Goal: Task Accomplishment & Management: Use online tool/utility

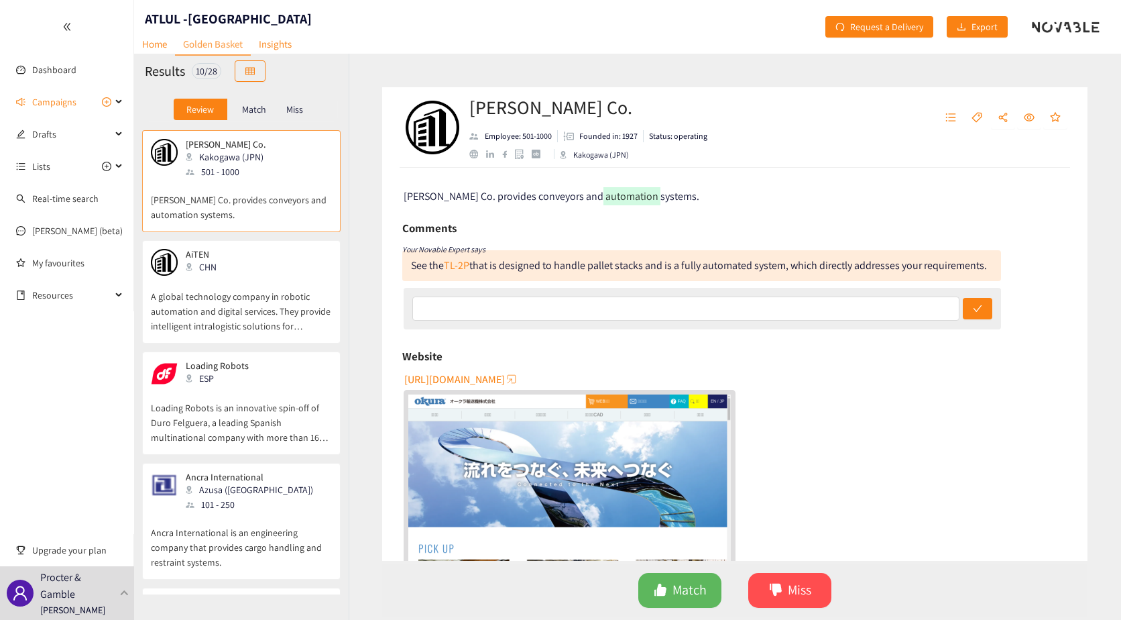
click at [903, 363] on div "Website" at bounding box center [734, 356] width 665 height 20
click at [466, 265] on link "TL-2P" at bounding box center [456, 265] width 25 height 14
click at [260, 272] on div "AiTEN CHN" at bounding box center [241, 262] width 181 height 27
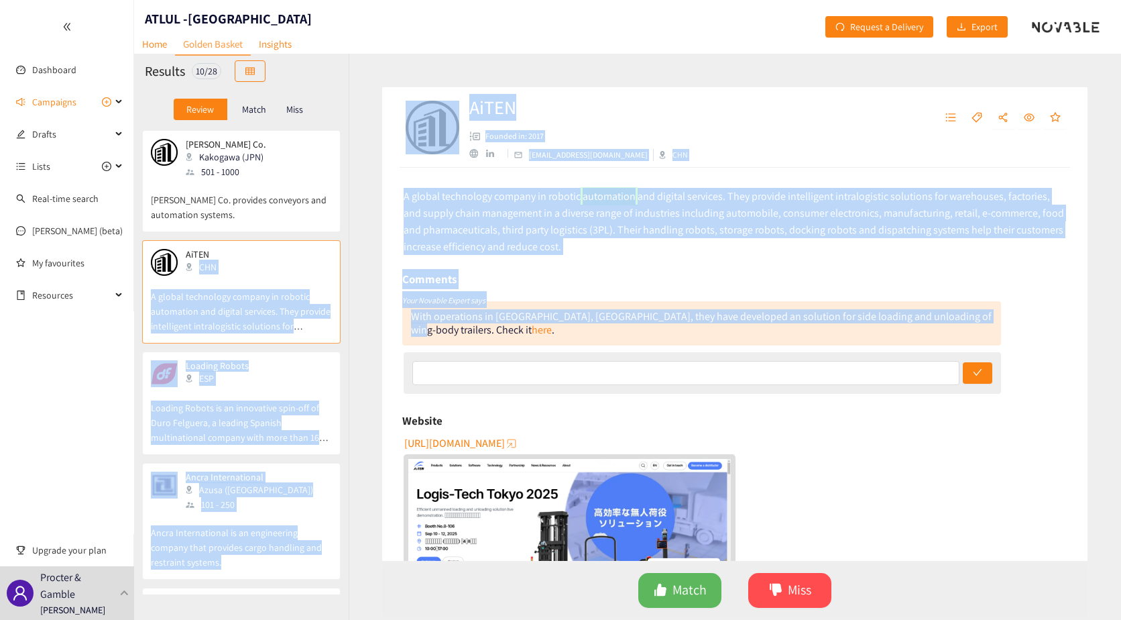
drag, startPoint x: 343, startPoint y: 272, endPoint x: 355, endPoint y: 331, distance: 60.4
click at [355, 331] on div "Results 10 / 28 Review Match [PERSON_NAME] Co. Kakogawa (JPN) 501 - 1000 Okura …" at bounding box center [627, 337] width 987 height 566
click at [355, 330] on div "AiTEN Founded in: 2017 [EMAIL_ADDRESS][DOMAIN_NAME] CHN A global technology com…" at bounding box center [735, 337] width 772 height 566
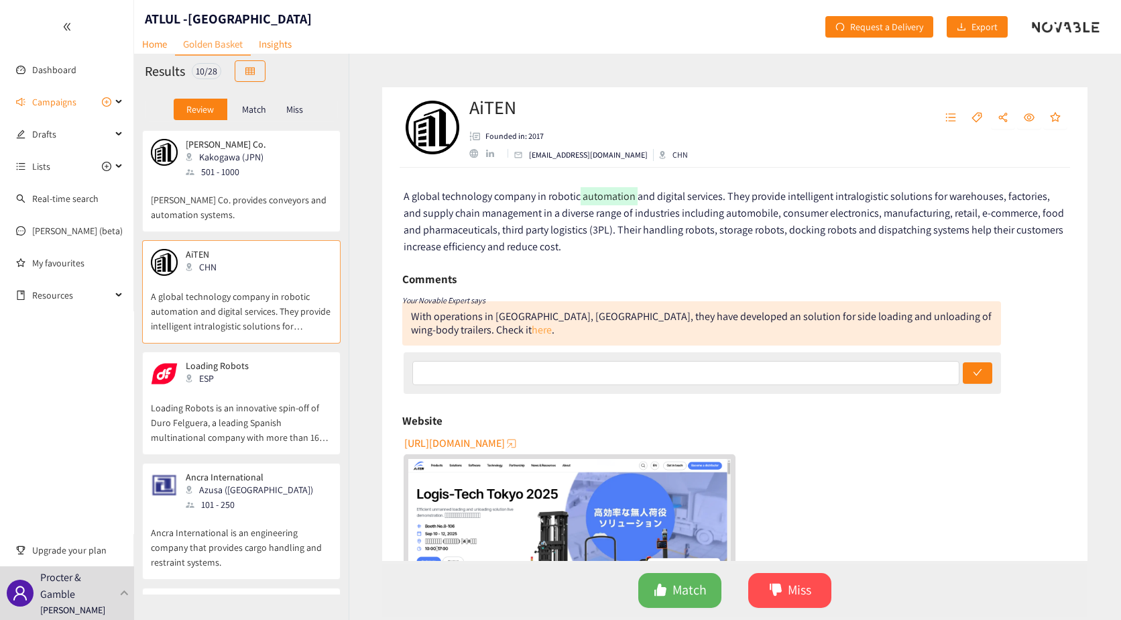
click at [532, 329] on link "here" at bounding box center [542, 330] width 20 height 14
click at [689, 577] on button "Match" at bounding box center [679, 590] width 83 height 35
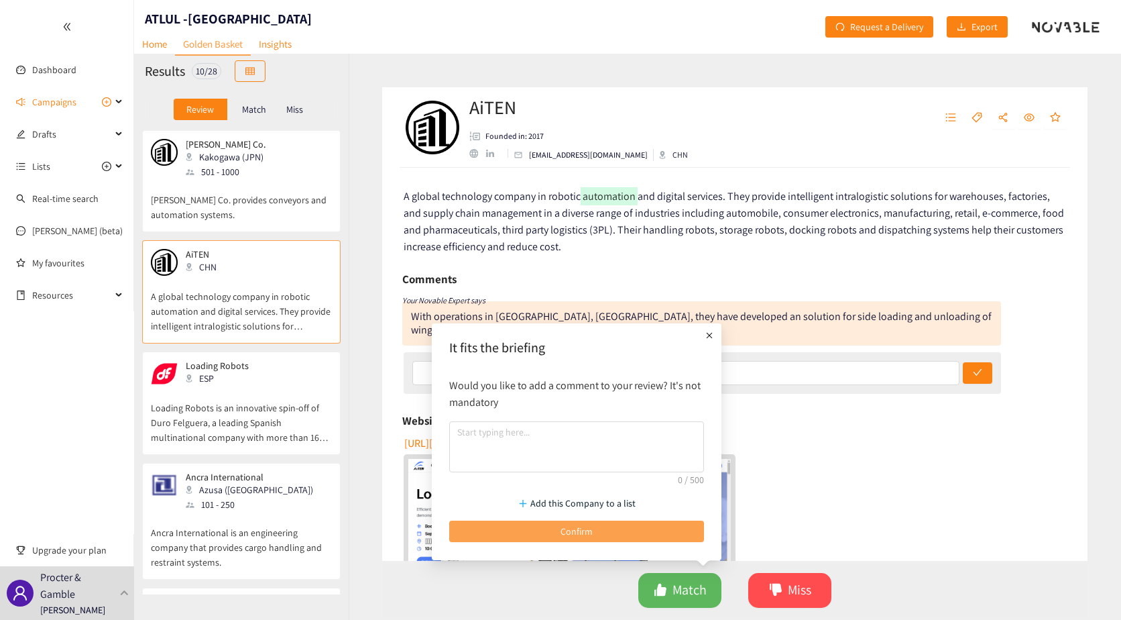
click at [613, 529] on button "Confirm" at bounding box center [576, 530] width 255 height 21
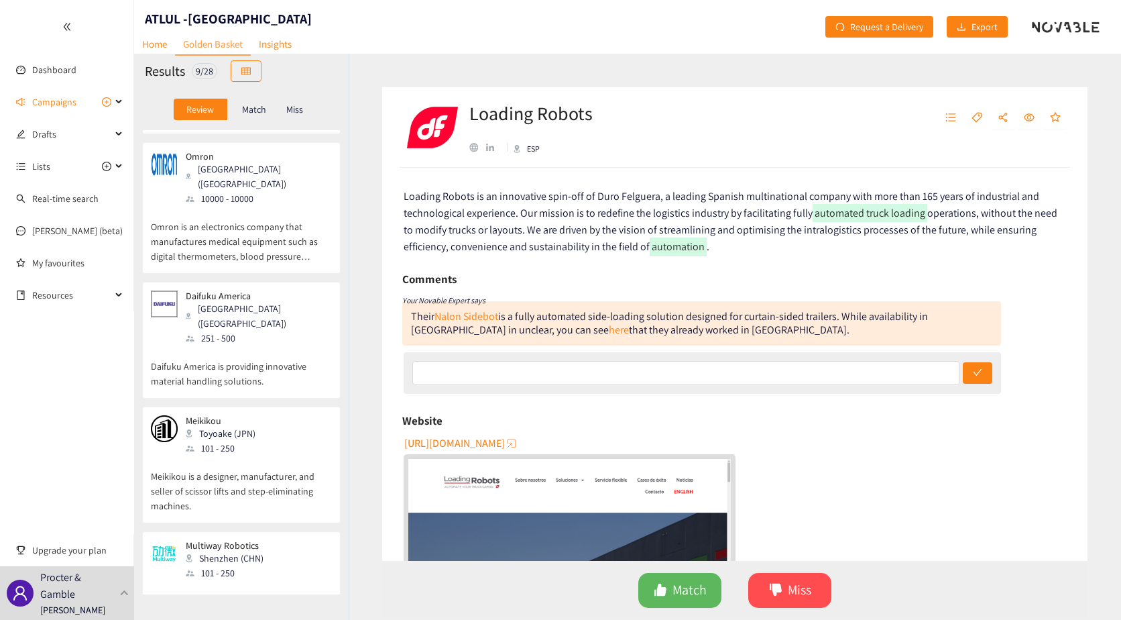
scroll to position [616, 0]
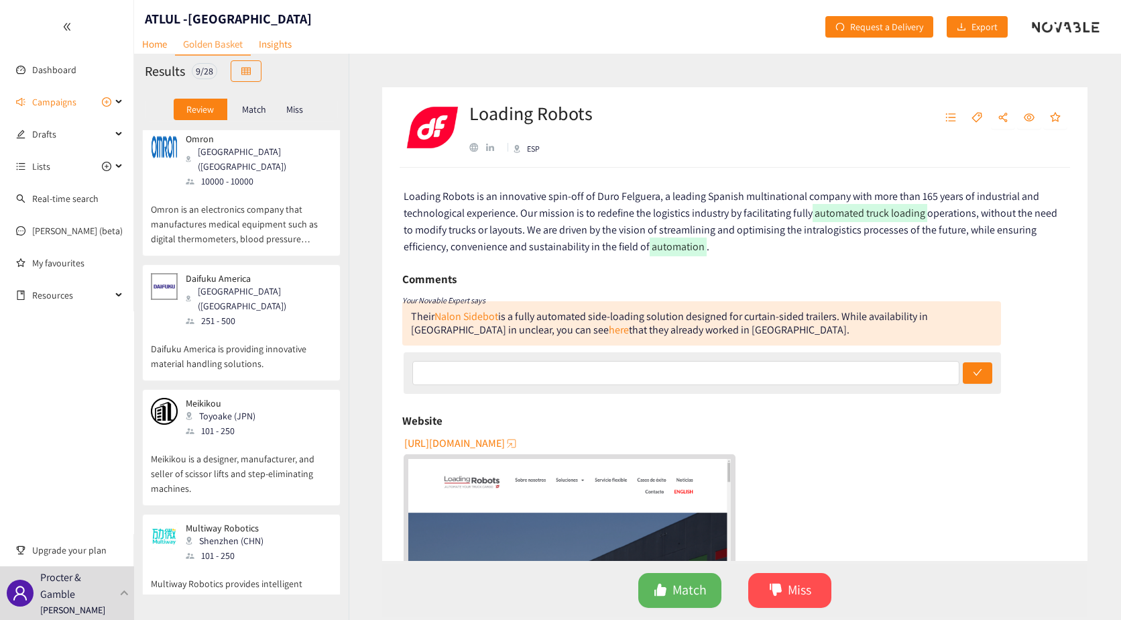
click at [285, 563] on p "Multiway Robotics provides intelligent manufacturing and logistics solutions ba…" at bounding box center [241, 592] width 181 height 58
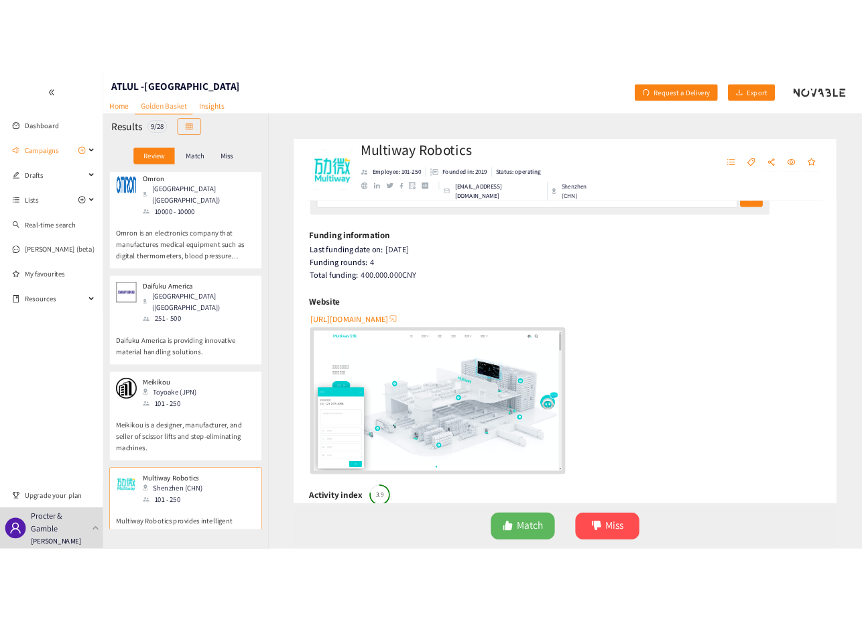
scroll to position [33, 0]
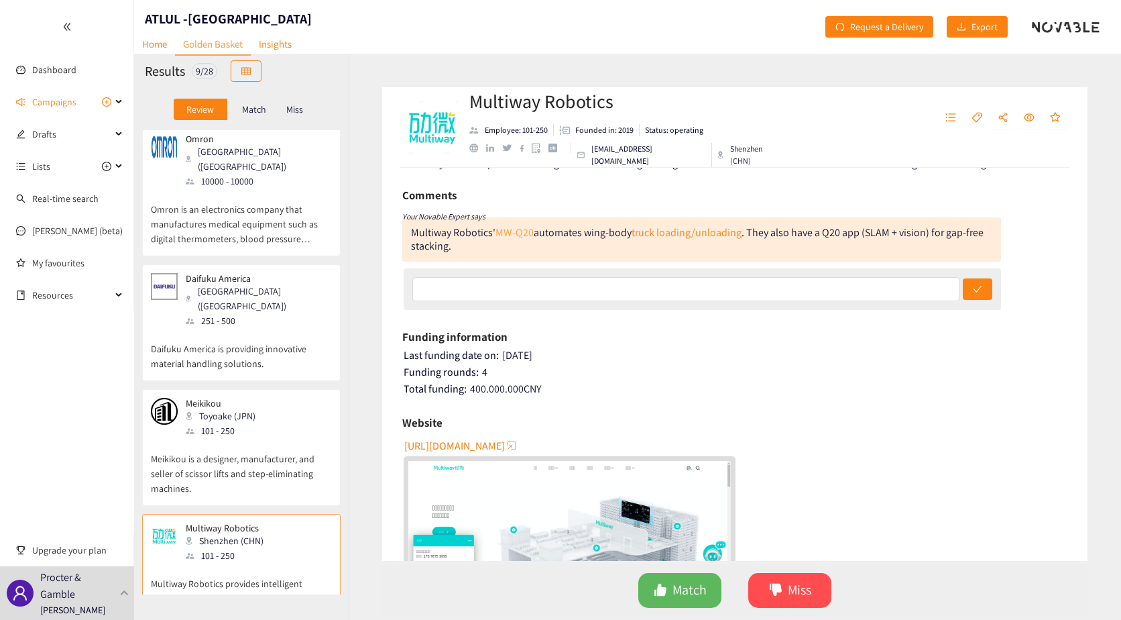
click at [526, 233] on link "MW-Q20" at bounding box center [515, 232] width 38 height 14
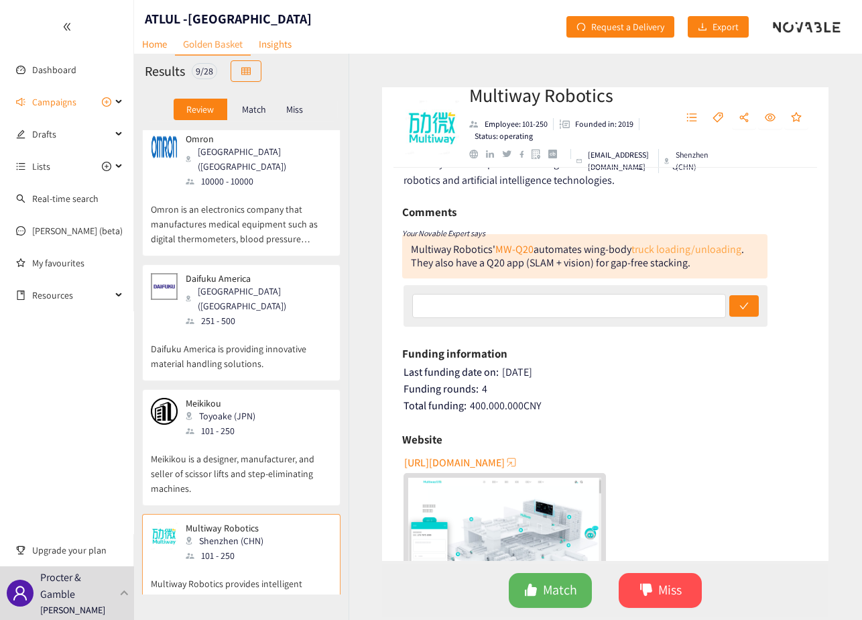
click at [703, 249] on link "truck loading/unloading" at bounding box center [687, 249] width 110 height 14
click at [554, 586] on span "Match" at bounding box center [560, 589] width 34 height 21
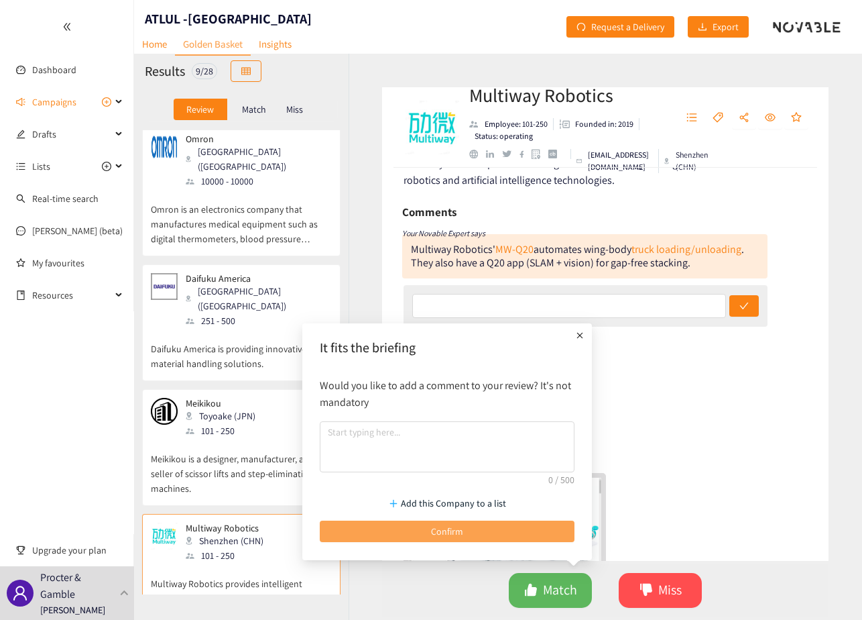
click at [467, 528] on button "Confirm" at bounding box center [447, 530] width 255 height 21
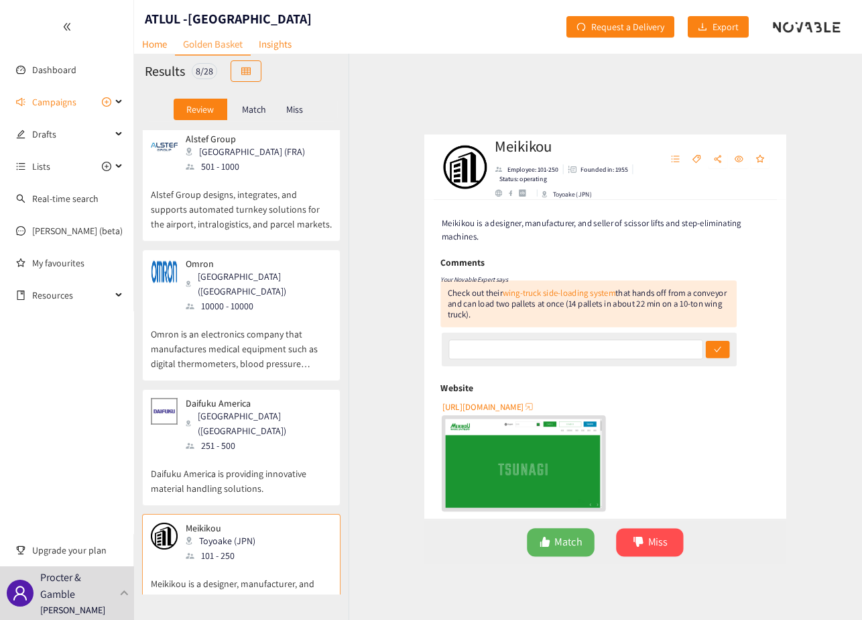
scroll to position [0, 0]
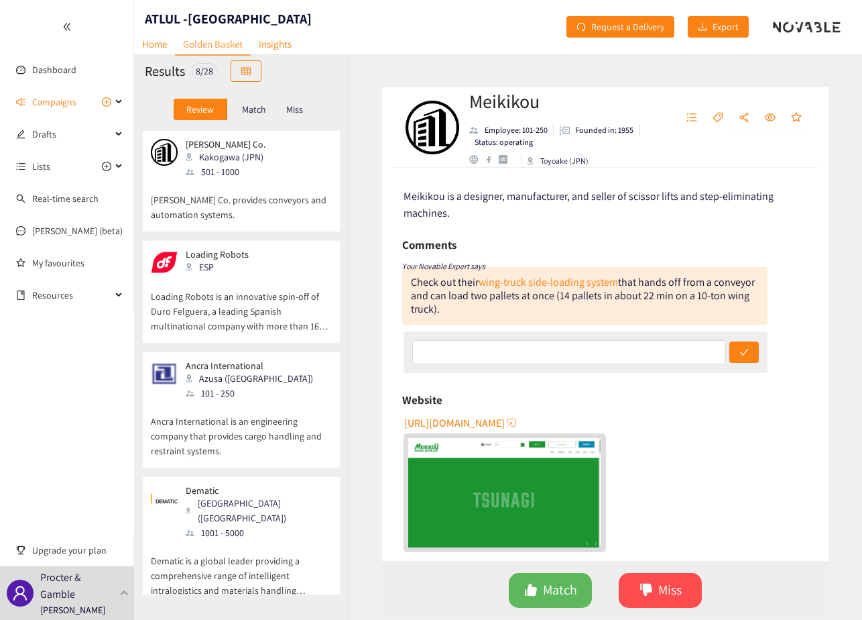
click at [276, 186] on p "[PERSON_NAME] Co. provides conveyors and automation systems." at bounding box center [241, 200] width 181 height 43
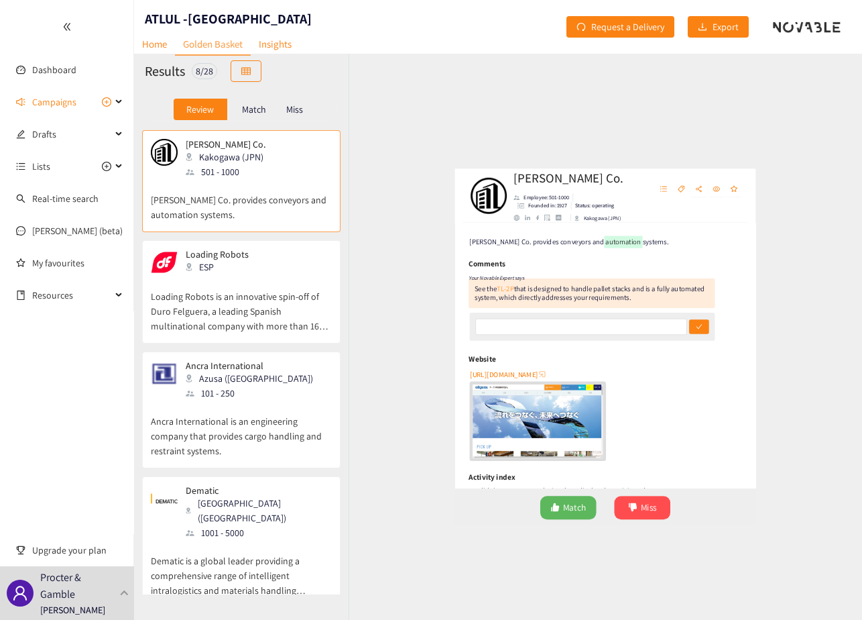
click at [457, 264] on link "TL-2P" at bounding box center [456, 265] width 25 height 14
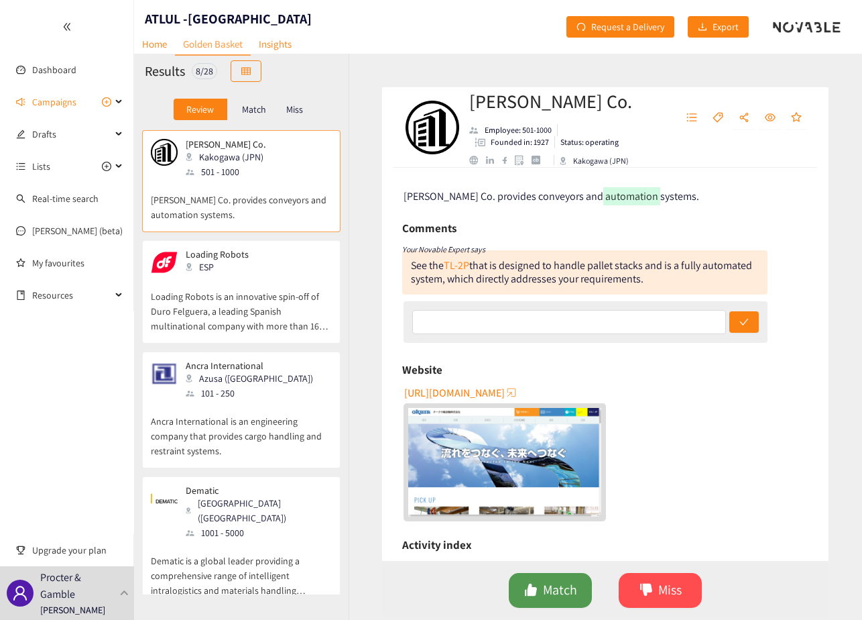
click at [571, 582] on span "Match" at bounding box center [560, 589] width 34 height 21
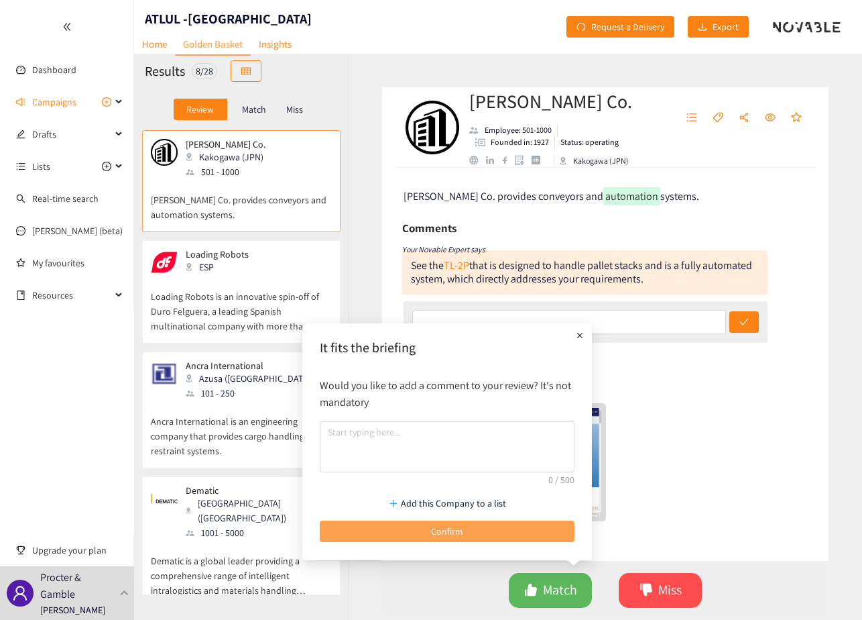
click at [445, 530] on span "Confirm" at bounding box center [447, 531] width 32 height 15
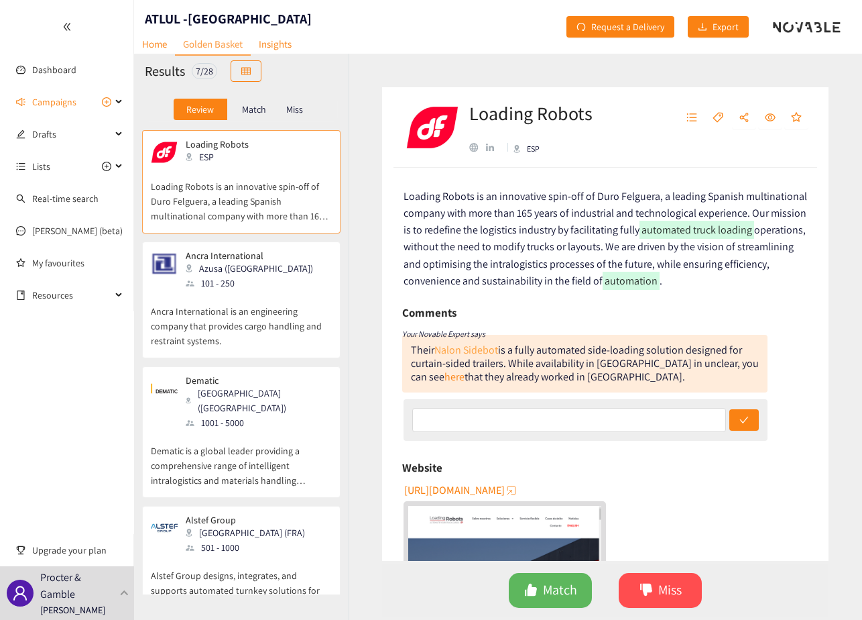
click at [496, 347] on link "Nalon Sidebot" at bounding box center [467, 350] width 64 height 14
click at [557, 591] on span "Match" at bounding box center [560, 589] width 34 height 21
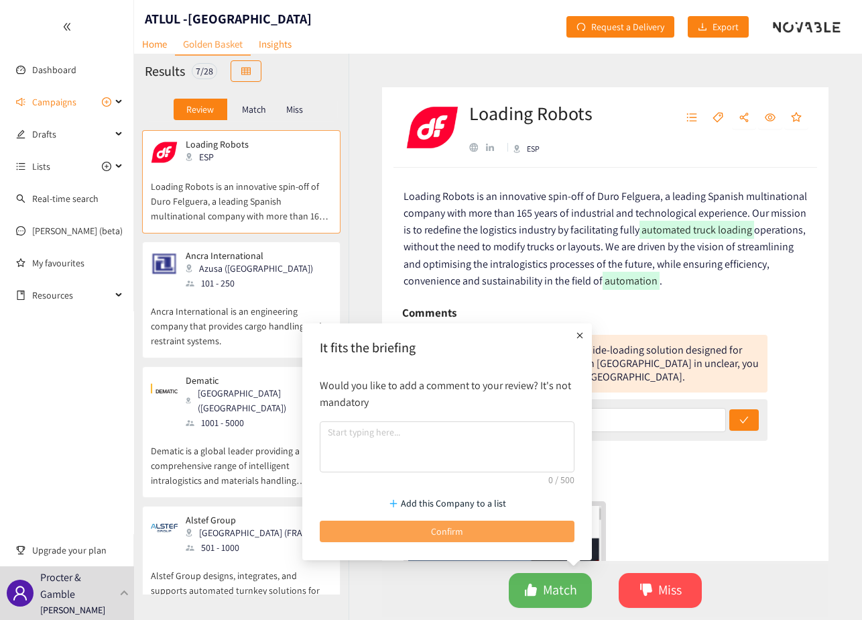
click at [463, 528] on button "Confirm" at bounding box center [447, 530] width 255 height 21
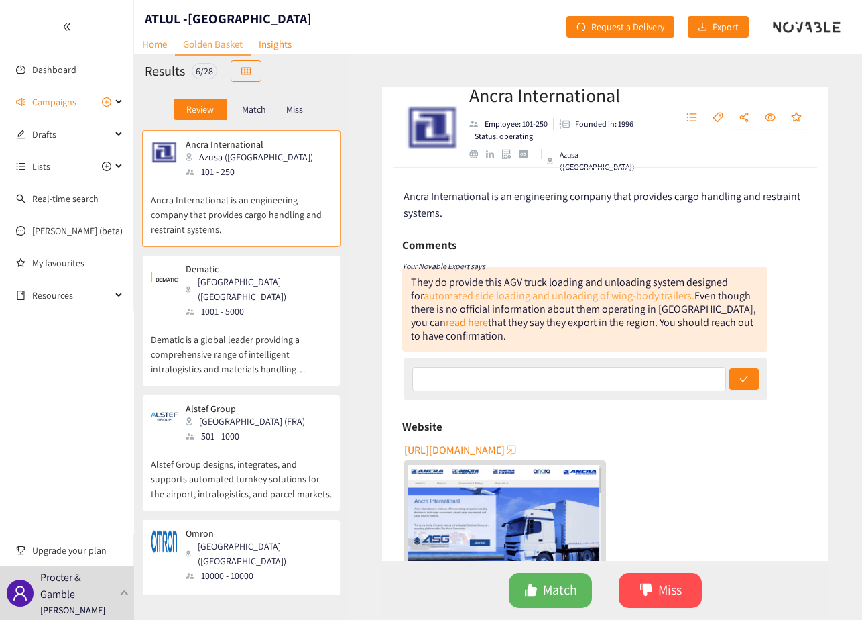
click at [587, 296] on link "automated side loading and unloading of wing-body trailers." at bounding box center [559, 295] width 271 height 14
click at [565, 589] on span "Match" at bounding box center [560, 589] width 34 height 21
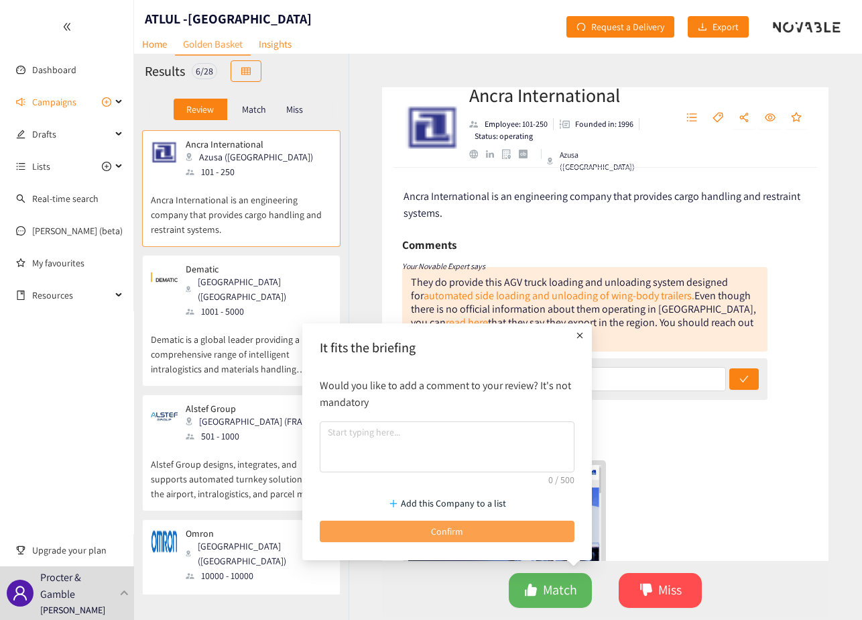
click at [479, 528] on button "Confirm" at bounding box center [447, 530] width 255 height 21
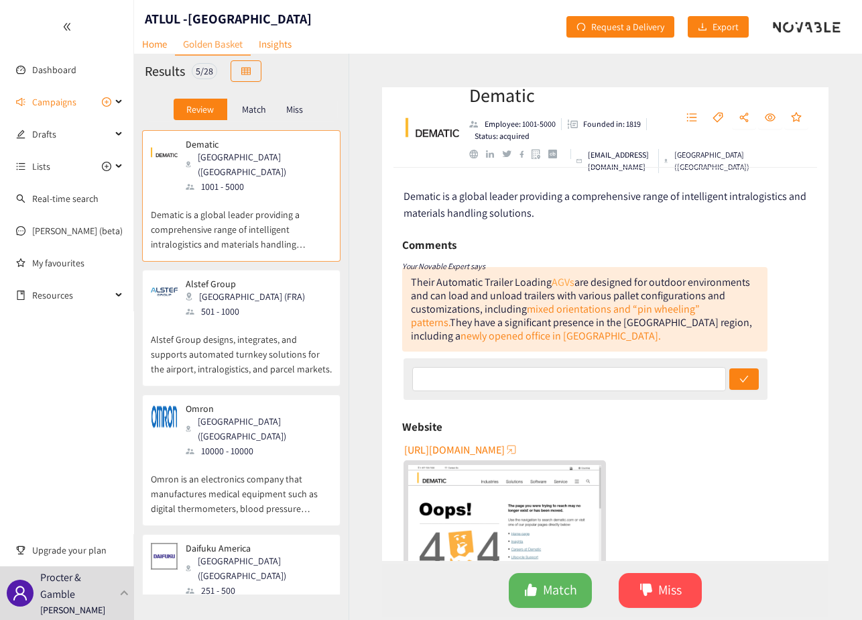
click at [565, 283] on link "AGVs" at bounding box center [563, 282] width 23 height 14
click at [222, 319] on p "Alstef Group designs, integrates, and supports automated turnkey solutions for …" at bounding box center [241, 348] width 181 height 58
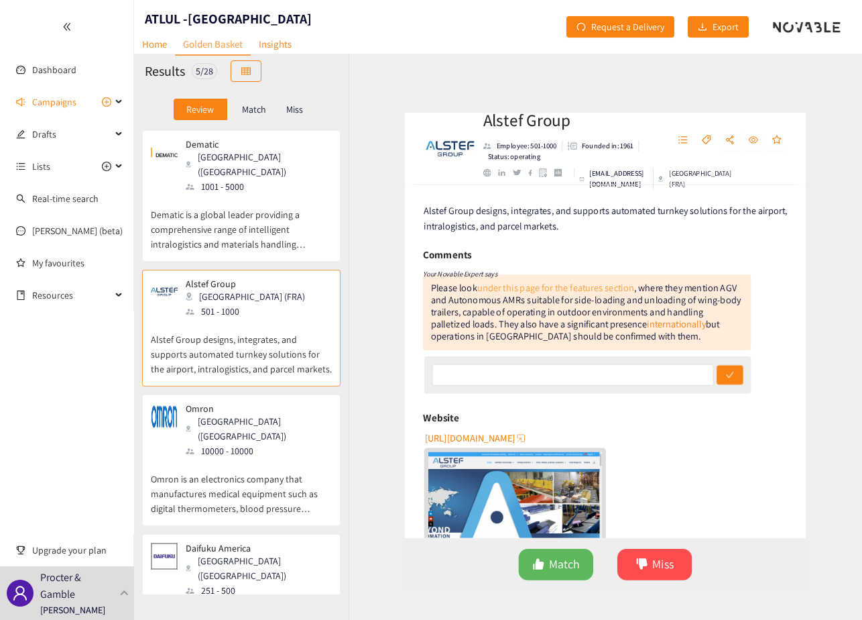
click at [606, 284] on link "under this page for the features section" at bounding box center [550, 282] width 175 height 14
click at [286, 458] on p "Omron is an electronics company that manufactures medical equipment such as dig…" at bounding box center [241, 487] width 181 height 58
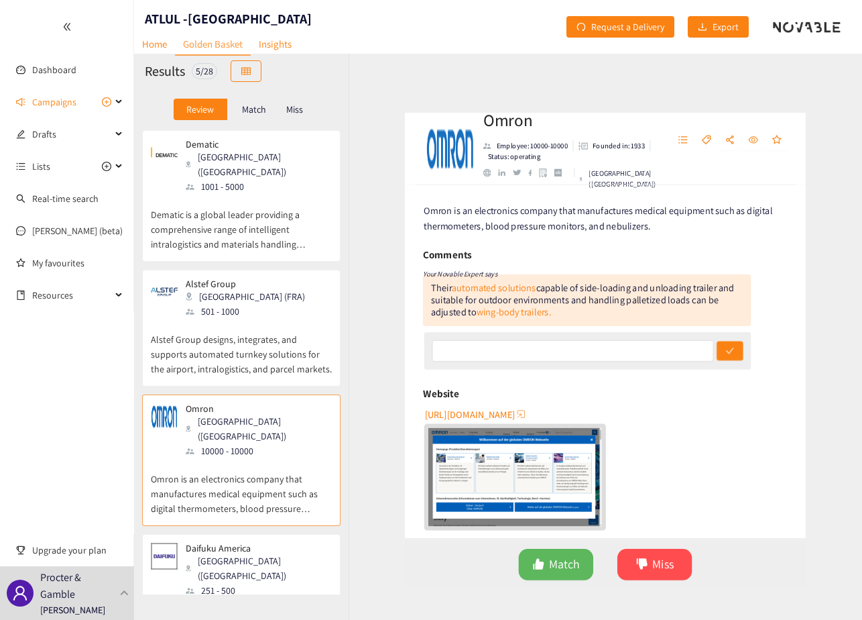
click at [497, 467] on img "website" at bounding box center [504, 492] width 193 height 109
click at [510, 283] on link "automated solutions" at bounding box center [482, 282] width 94 height 14
click at [630, 435] on div "[URL][DOMAIN_NAME]" at bounding box center [607, 481] width 406 height 139
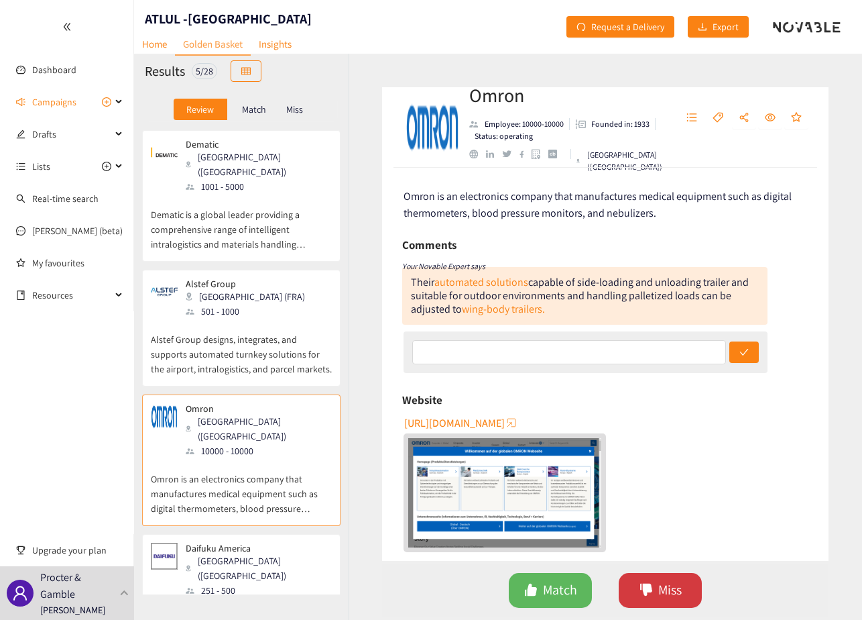
click at [642, 585] on icon "dislike" at bounding box center [646, 589] width 13 height 13
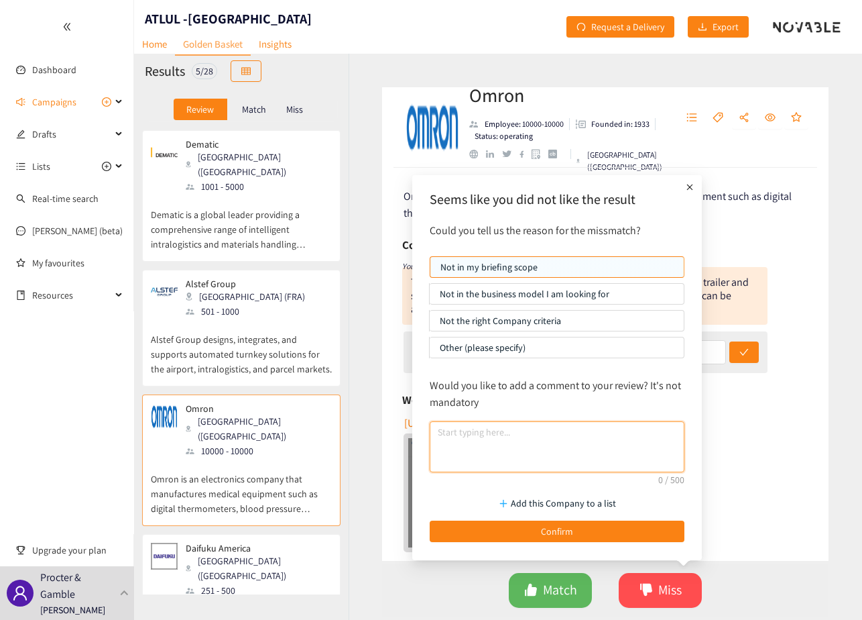
click at [498, 436] on textarea at bounding box center [557, 446] width 255 height 51
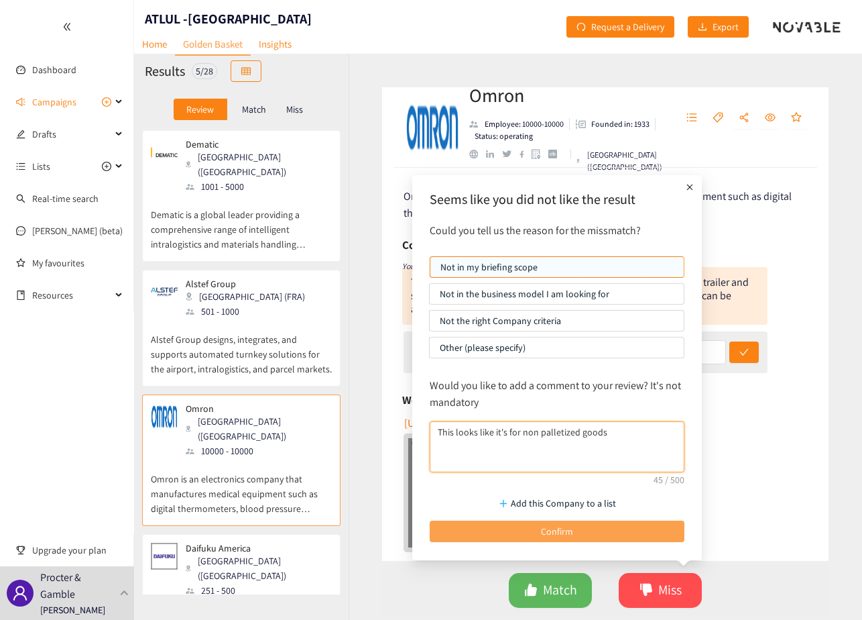
type textarea "This looks like it's for non palletized goods"
click at [554, 528] on span "Confirm" at bounding box center [557, 531] width 32 height 15
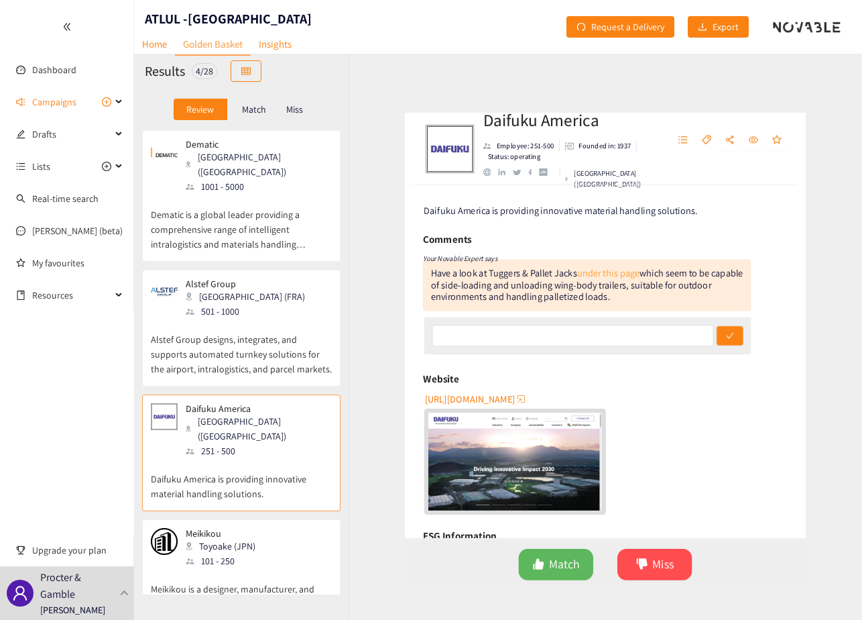
click at [597, 266] on link "under this page" at bounding box center [609, 265] width 70 height 14
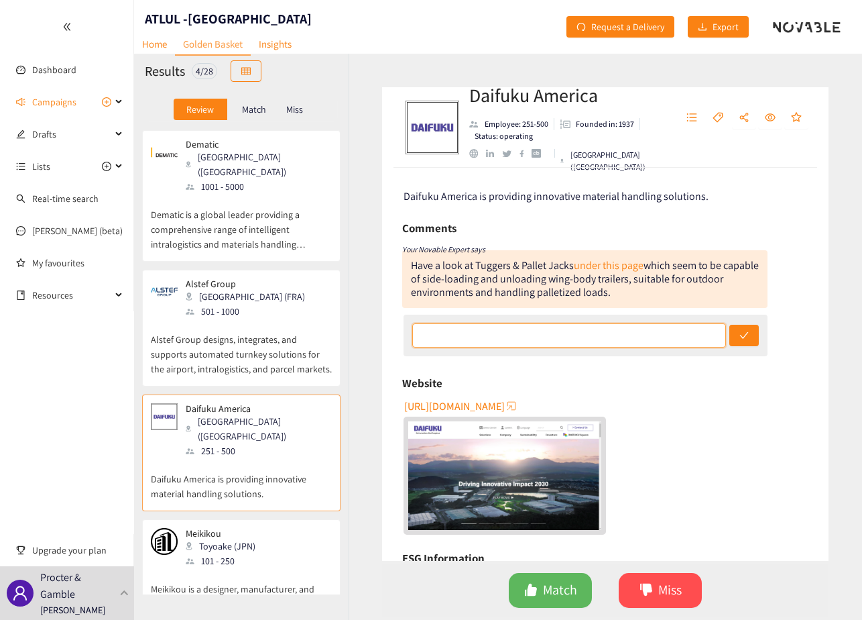
click at [580, 337] on input "text" at bounding box center [569, 335] width 314 height 24
type input "Video showed rear loading/unloading, didn't see anything on side loading"
click at [754, 331] on button "submit" at bounding box center [745, 335] width 30 height 21
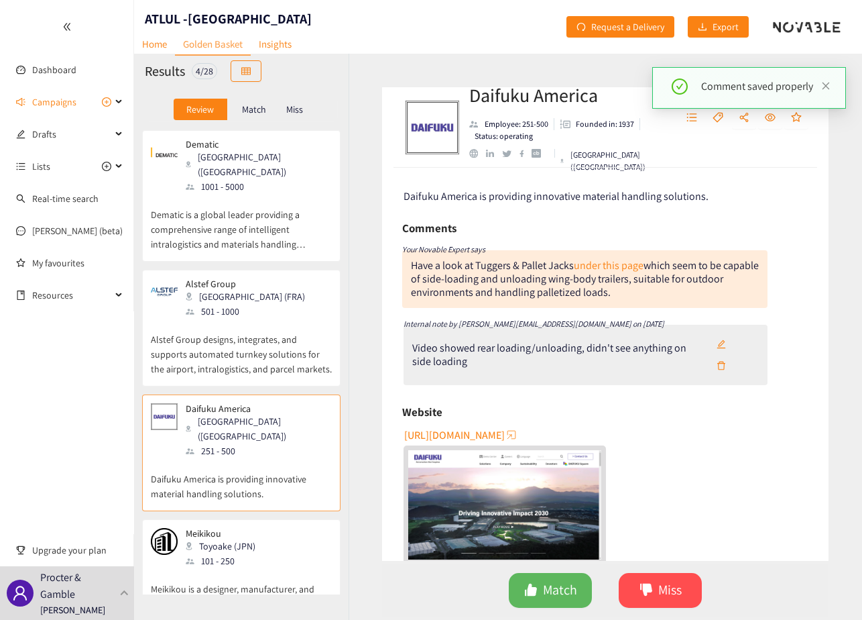
click at [265, 202] on p "Dematic is a global leader providing a comprehensive range of intelligent intra…" at bounding box center [241, 223] width 181 height 58
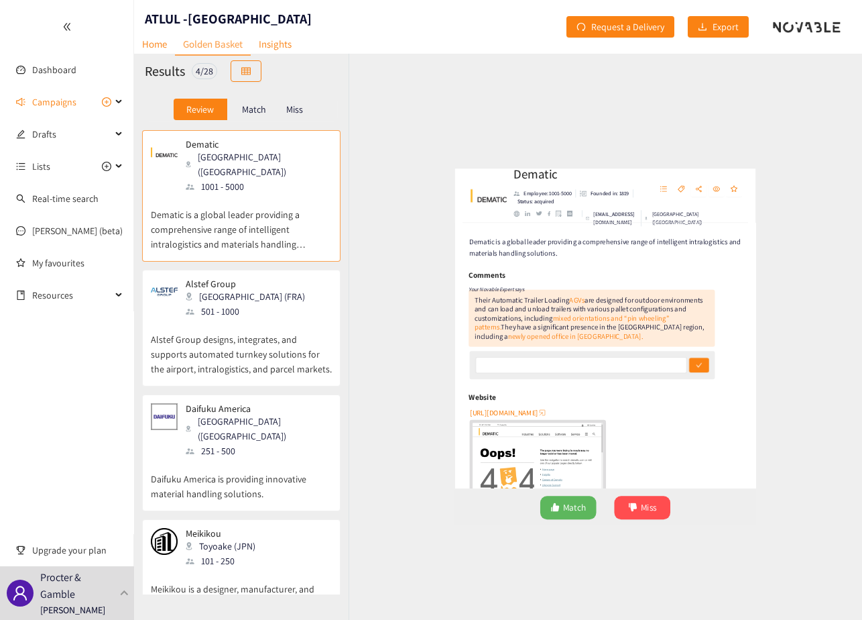
click at [231, 304] on div "501 - 1000" at bounding box center [249, 311] width 127 height 15
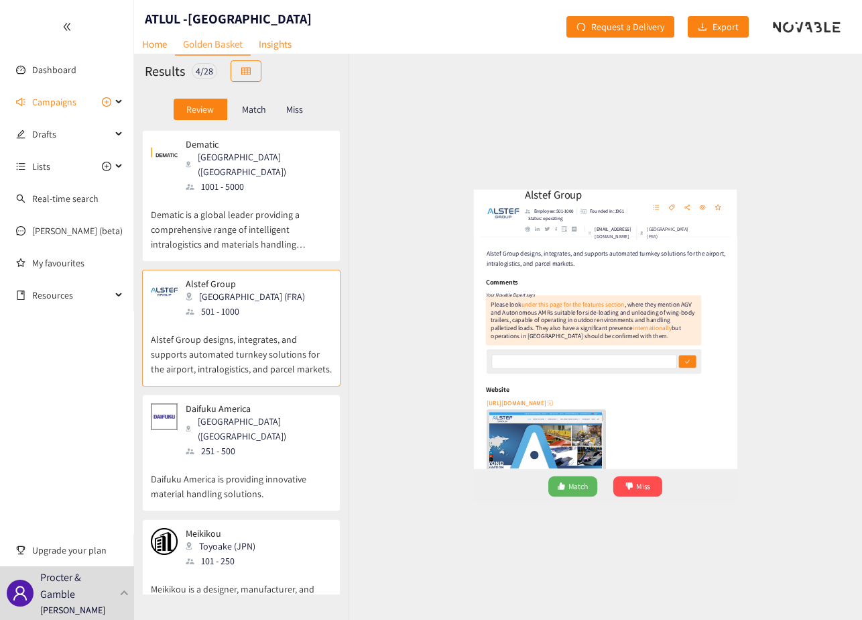
click at [273, 528] on div "Meikikou Toyoake (JPN) 101 - 250" at bounding box center [241, 548] width 181 height 40
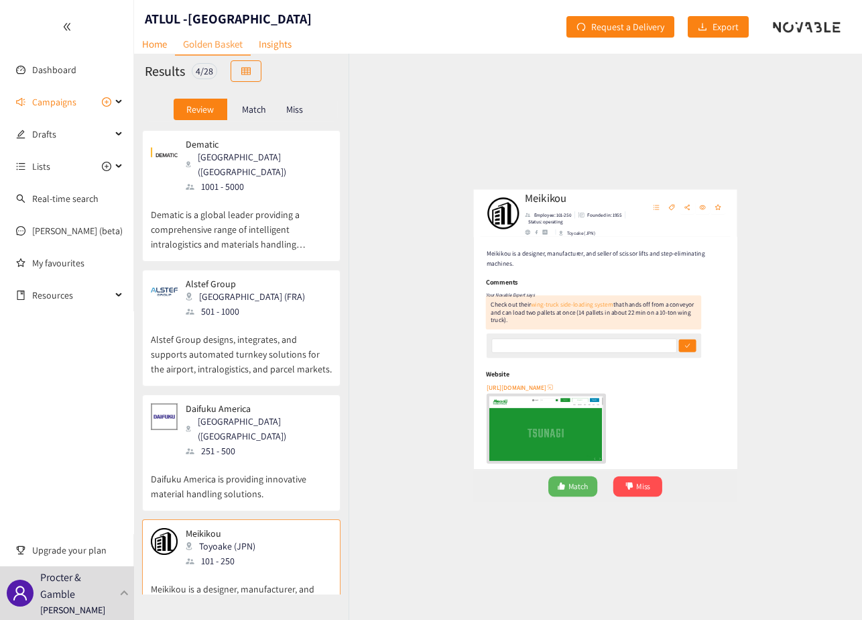
click at [573, 279] on link "wing-truck side-loading system" at bounding box center [548, 282] width 139 height 14
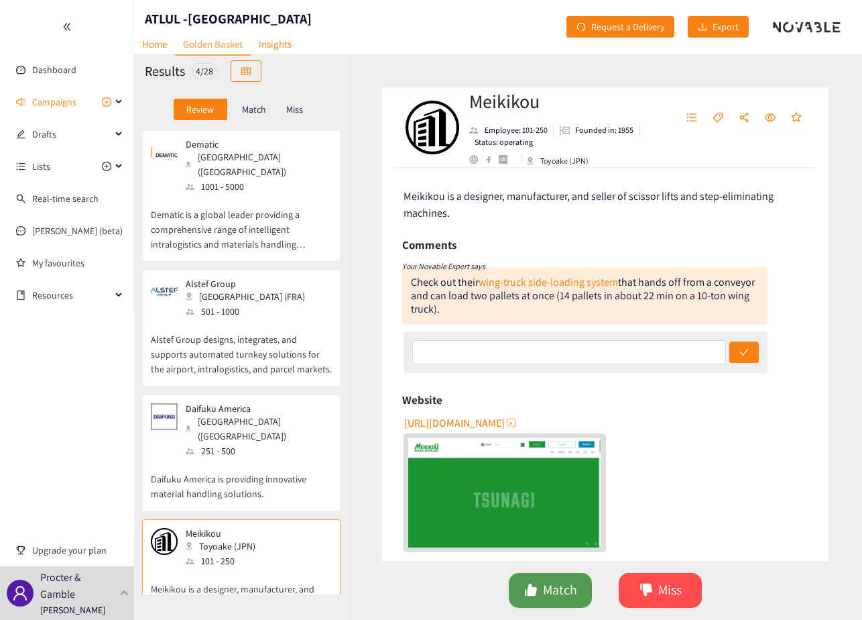
click at [561, 585] on span "Match" at bounding box center [560, 589] width 34 height 21
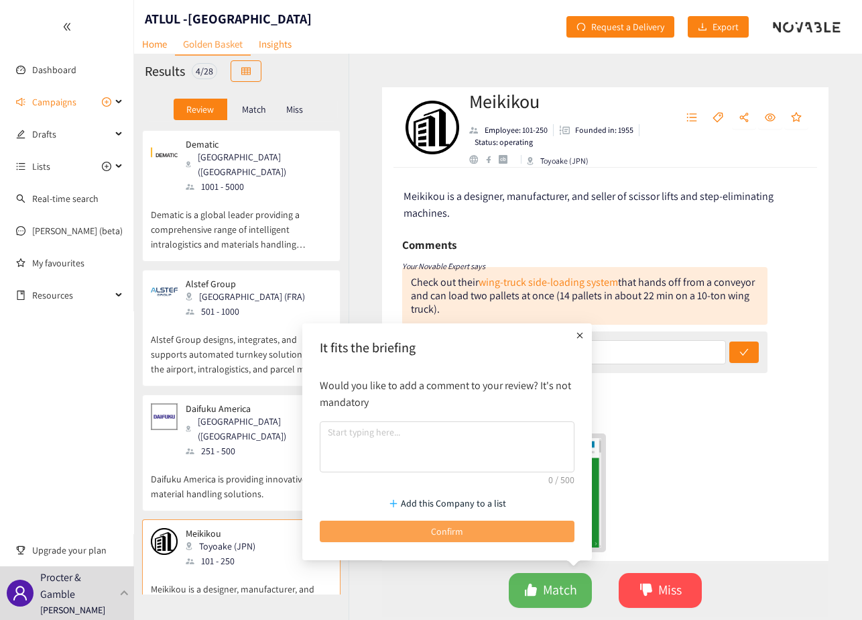
click at [479, 533] on button "Confirm" at bounding box center [447, 530] width 255 height 21
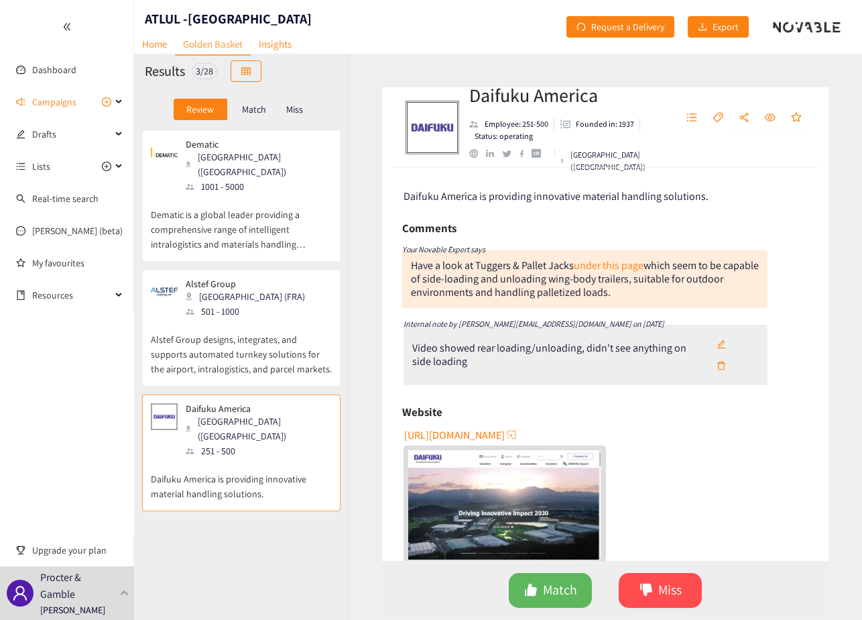
click at [258, 109] on p "Match" at bounding box center [254, 109] width 24 height 11
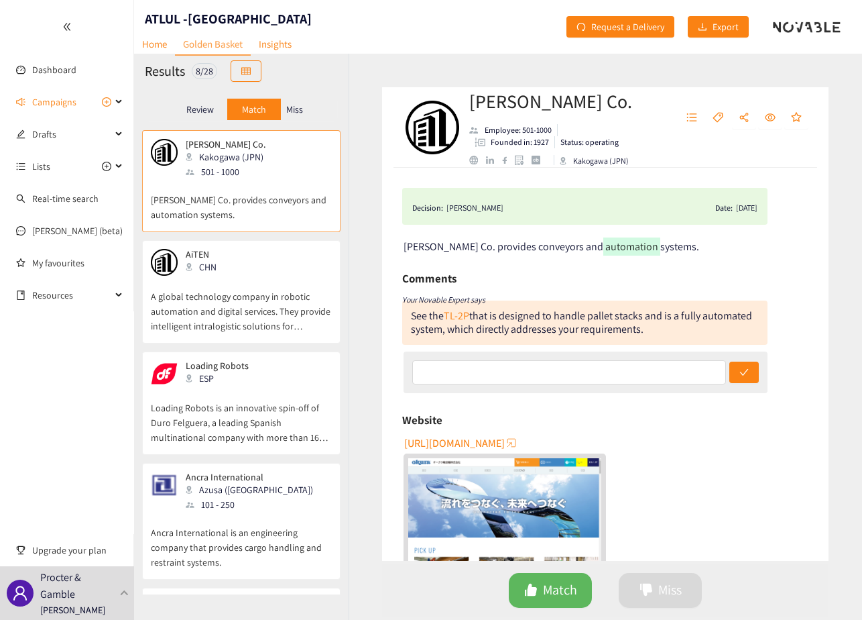
click at [302, 106] on p "Miss" at bounding box center [294, 109] width 17 height 11
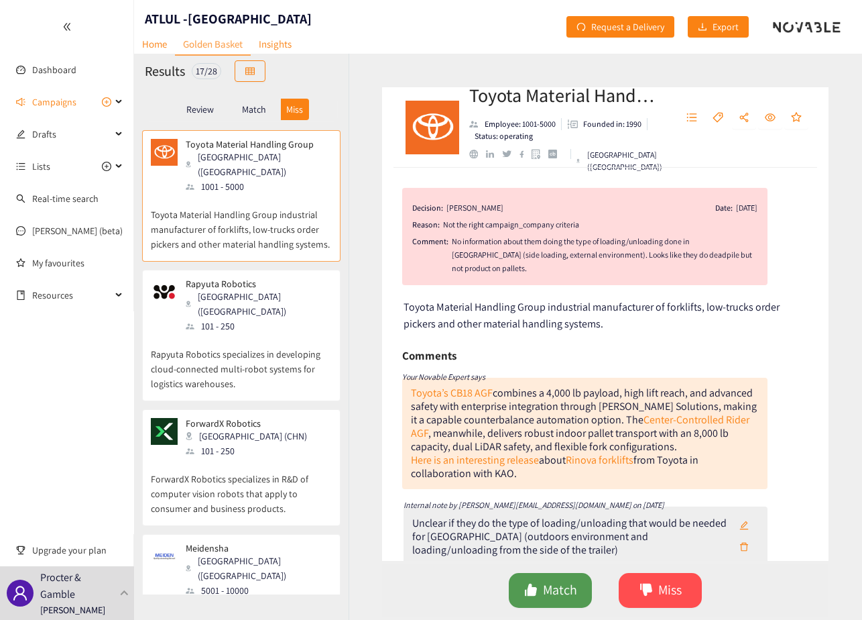
click at [565, 586] on span "Match" at bounding box center [560, 589] width 34 height 21
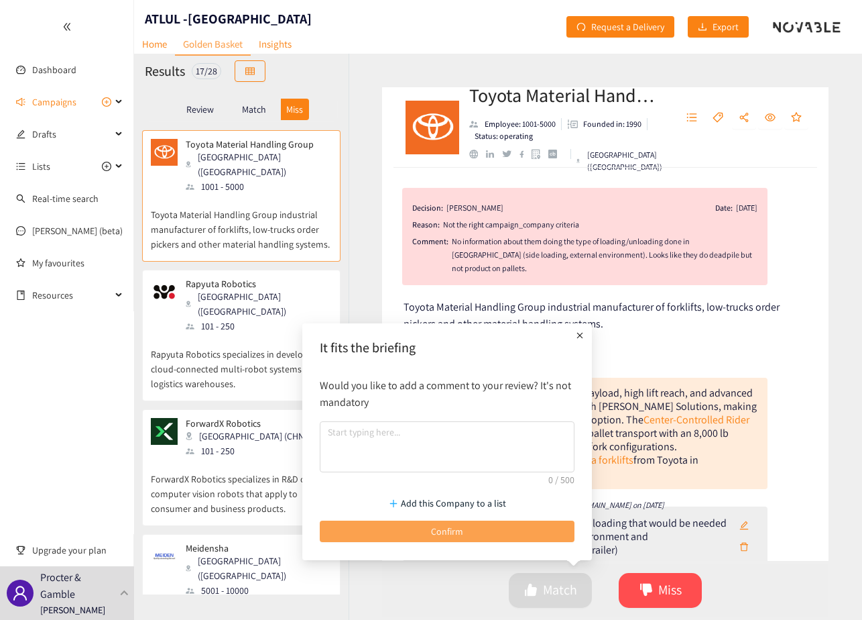
click at [465, 529] on button "Confirm" at bounding box center [447, 530] width 255 height 21
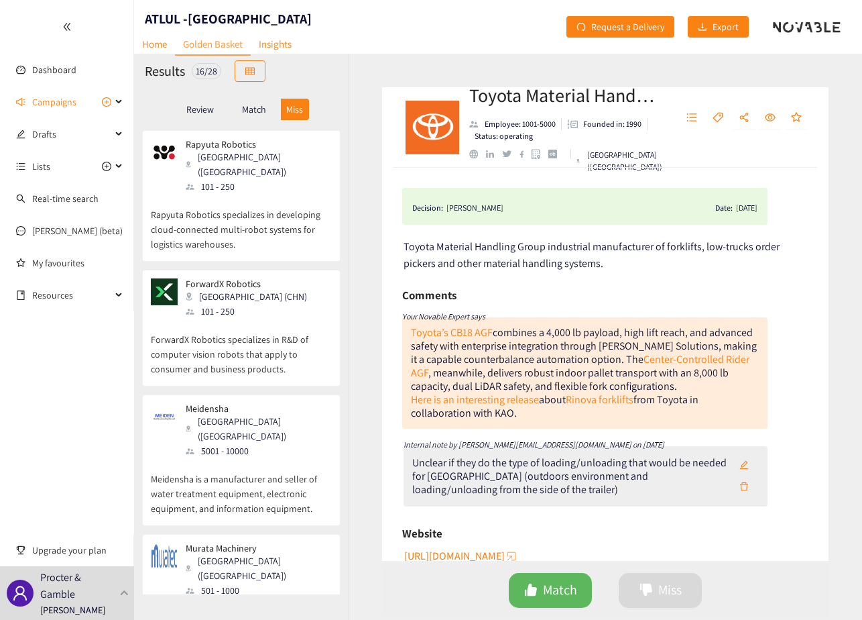
click at [259, 111] on p "Match" at bounding box center [254, 109] width 24 height 11
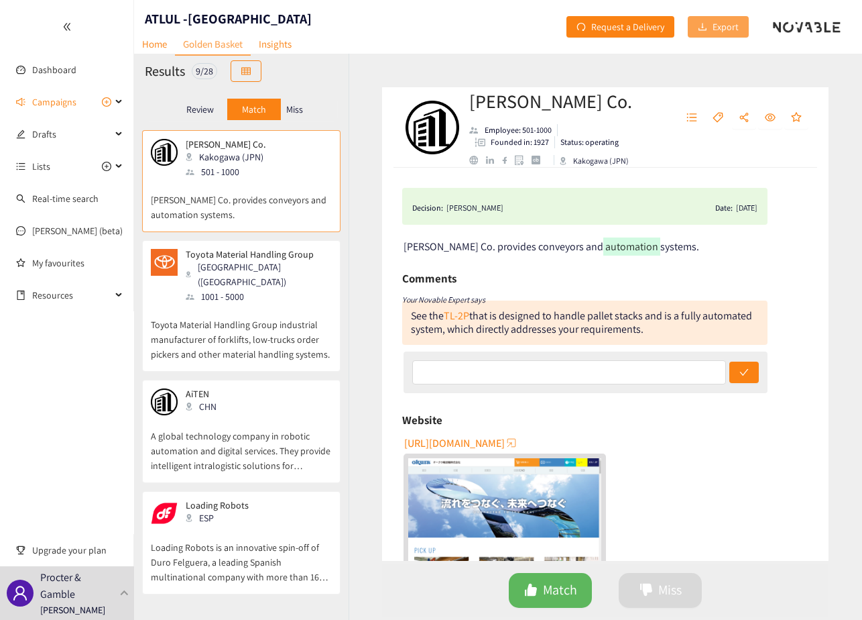
click at [728, 27] on span "Export" at bounding box center [726, 26] width 26 height 15
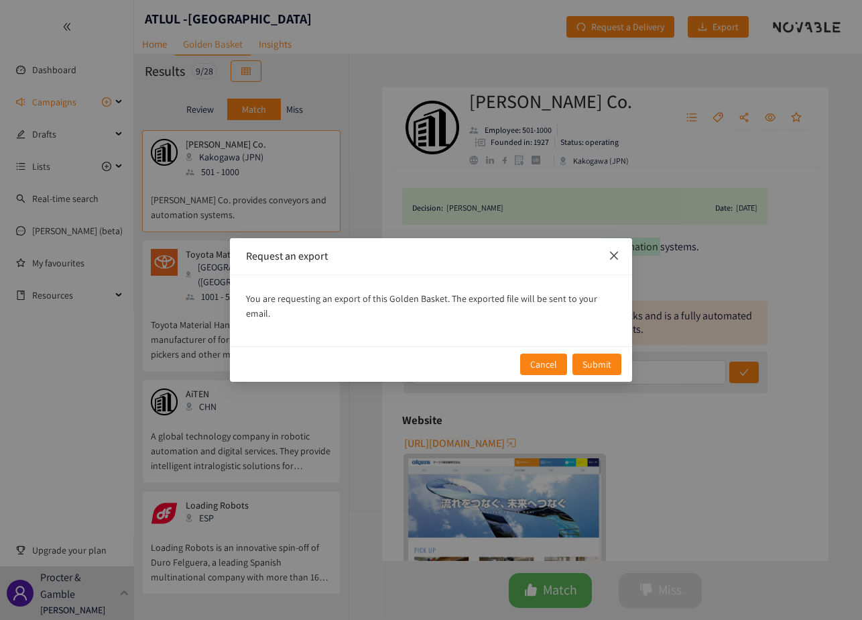
click at [612, 260] on icon "close" at bounding box center [614, 255] width 8 height 8
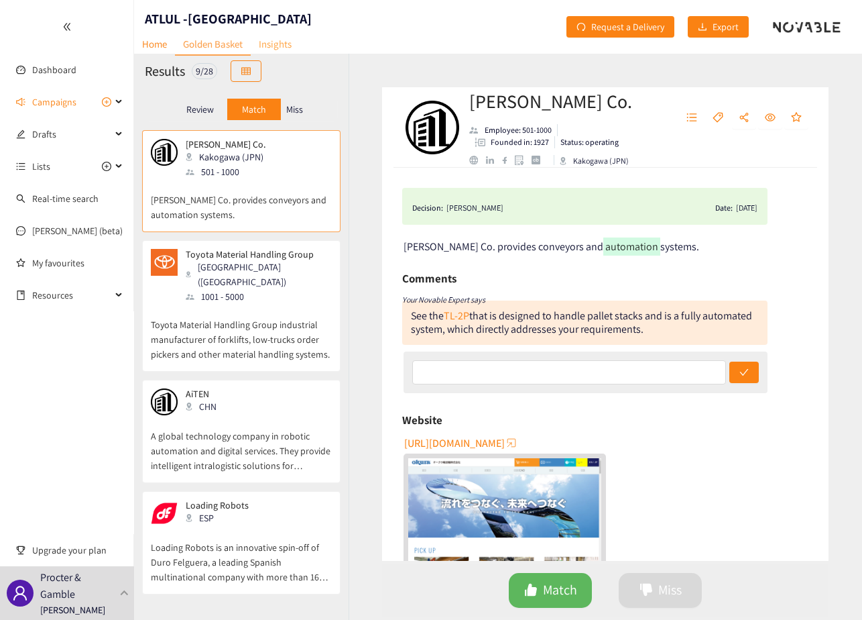
click at [274, 44] on link "Insights" at bounding box center [275, 44] width 49 height 21
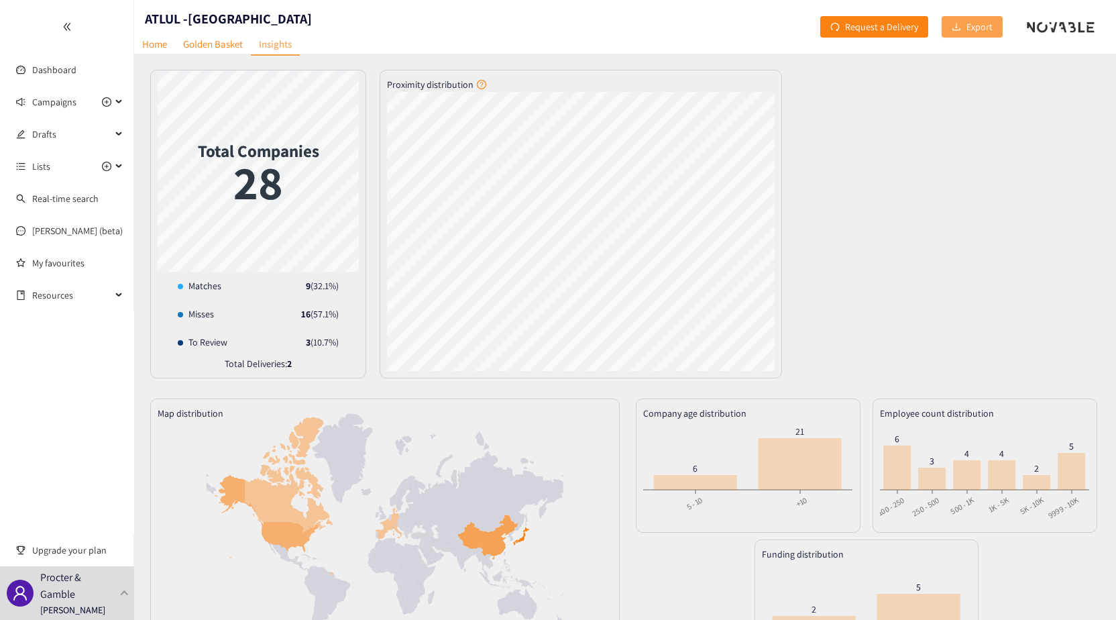
click at [984, 27] on span "Export" at bounding box center [979, 26] width 26 height 15
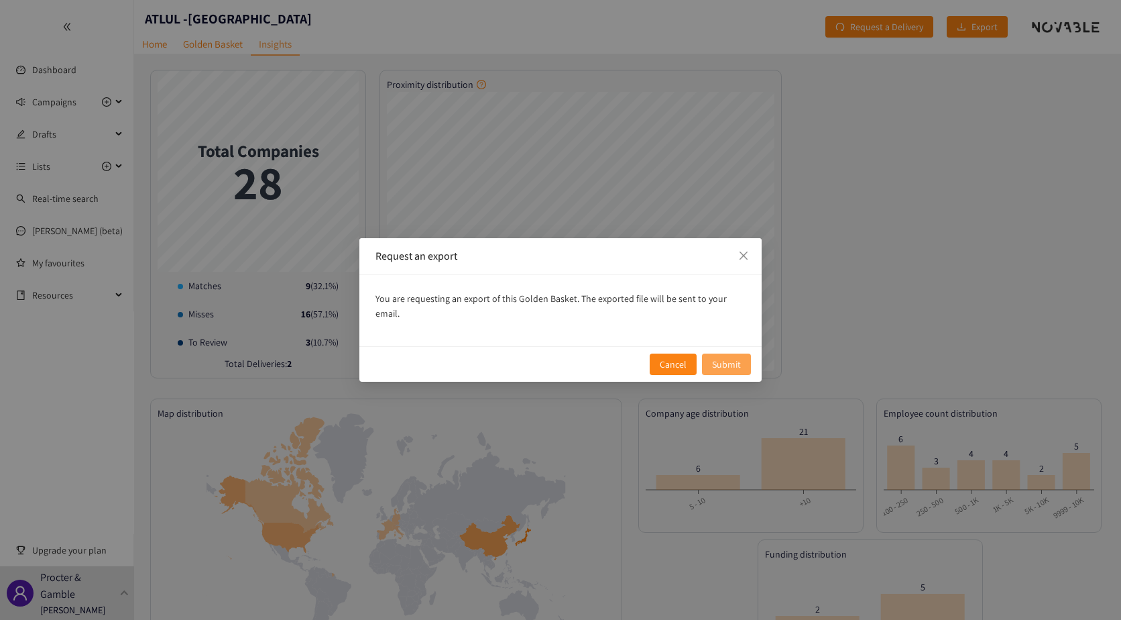
click at [729, 357] on span "Submit" at bounding box center [726, 364] width 29 height 15
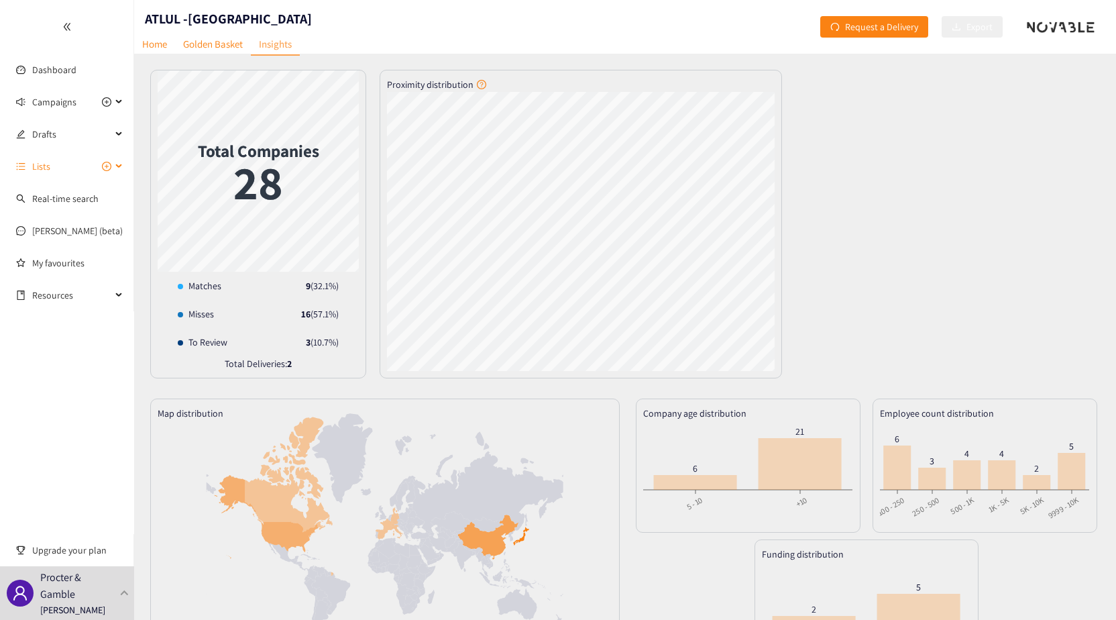
click at [117, 166] on icon at bounding box center [120, 166] width 7 height 0
click at [117, 165] on icon at bounding box center [120, 165] width 7 height 0
click at [113, 131] on div "Drafts" at bounding box center [67, 134] width 134 height 27
click at [115, 101] on div "Campaigns" at bounding box center [67, 102] width 134 height 27
click at [82, 129] on link "ATLUL -[GEOGRAPHIC_DATA]" at bounding box center [88, 134] width 113 height 12
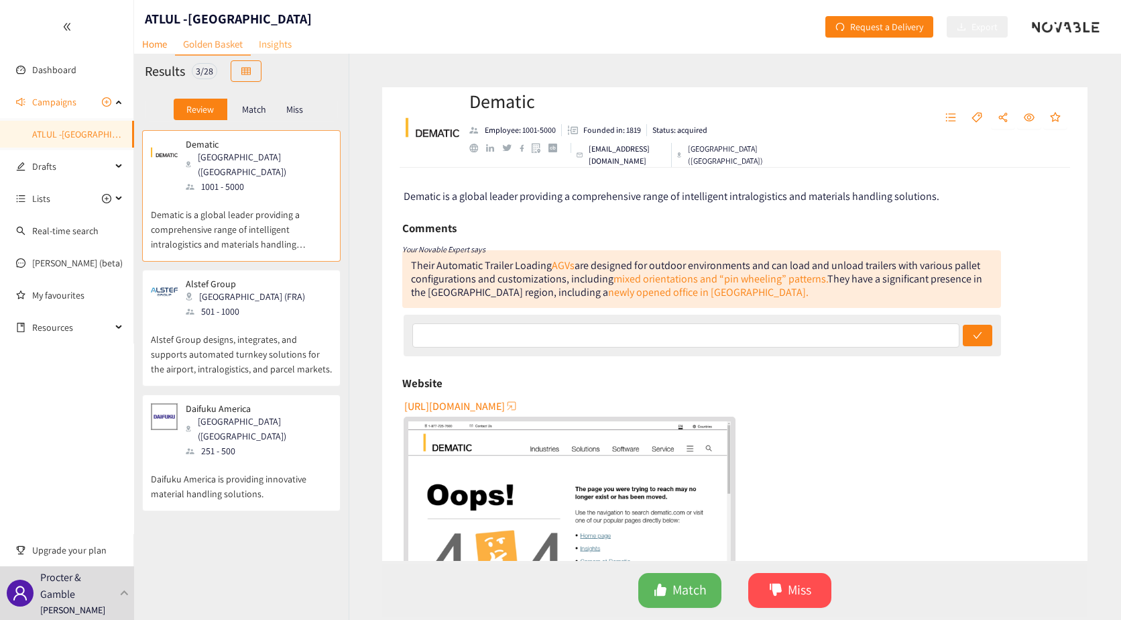
click at [290, 40] on link "Insights" at bounding box center [275, 44] width 49 height 21
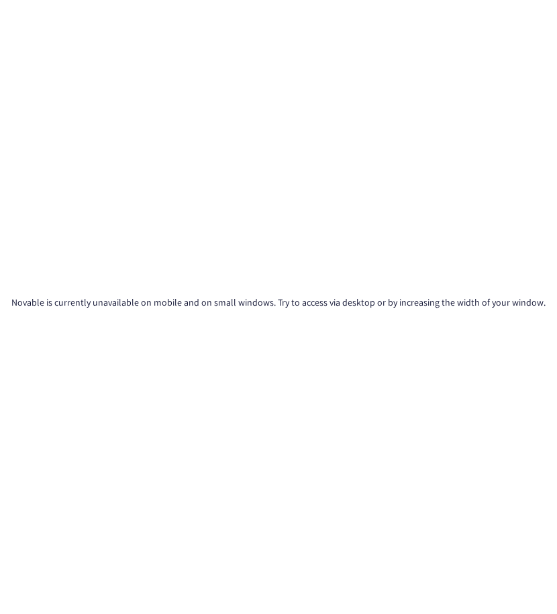
click at [3, 298] on div "Novable is currently unavailable on mobile and on small windows. Try to access …" at bounding box center [278, 307] width 557 height 614
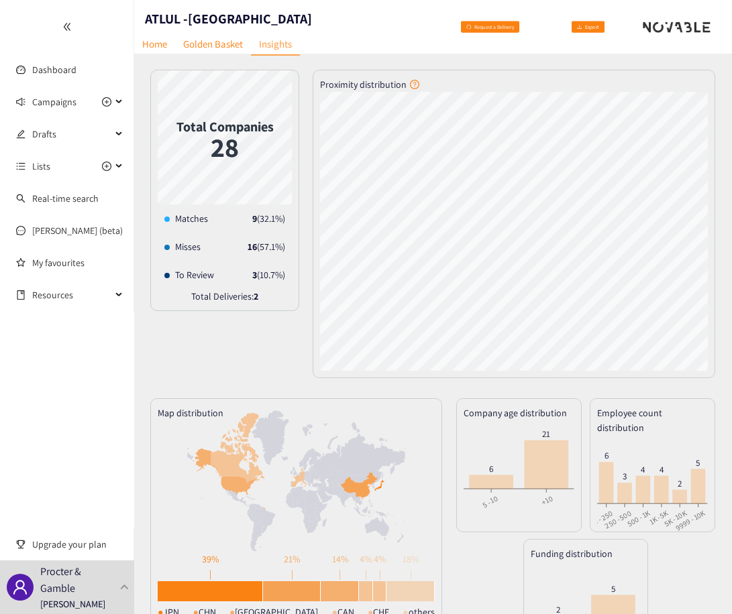
click at [59, 398] on div "Dashboard Campaigns Drafts Lists Real-time search [PERSON_NAME] (beta) My favou…" at bounding box center [67, 307] width 134 height 614
